Goal: Navigation & Orientation: Find specific page/section

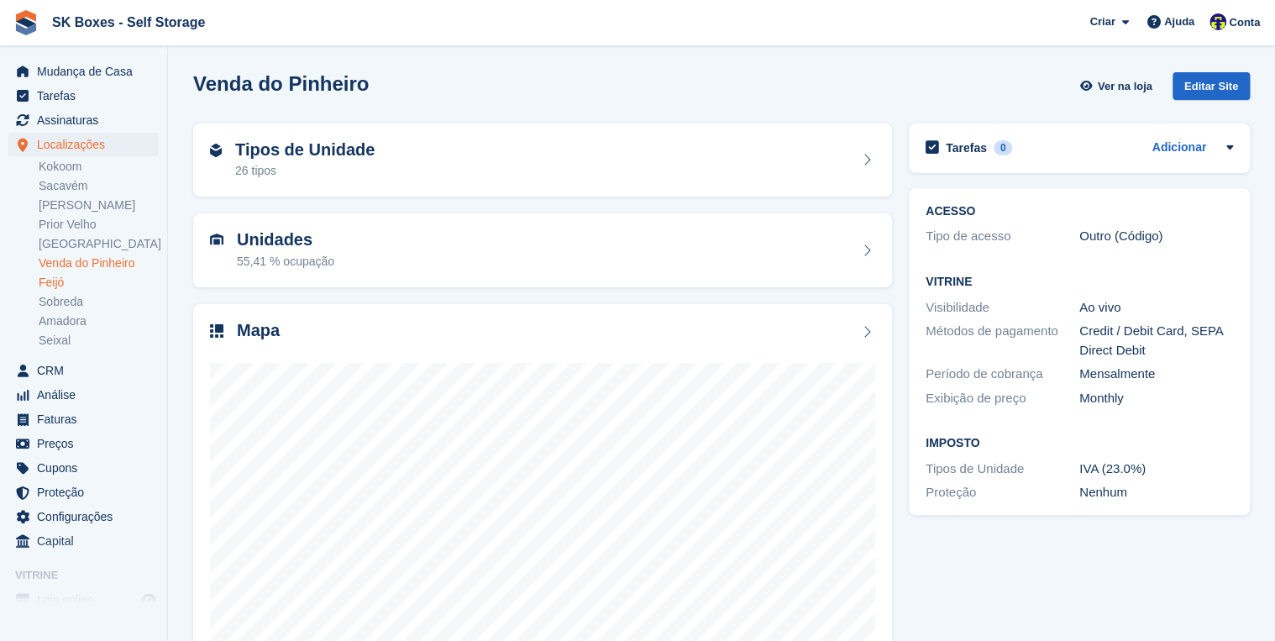
click at [62, 286] on link "Feijó" at bounding box center [99, 283] width 120 height 16
click at [470, 338] on div "Mapa" at bounding box center [542, 332] width 665 height 23
